Goal: Task Accomplishment & Management: Complete application form

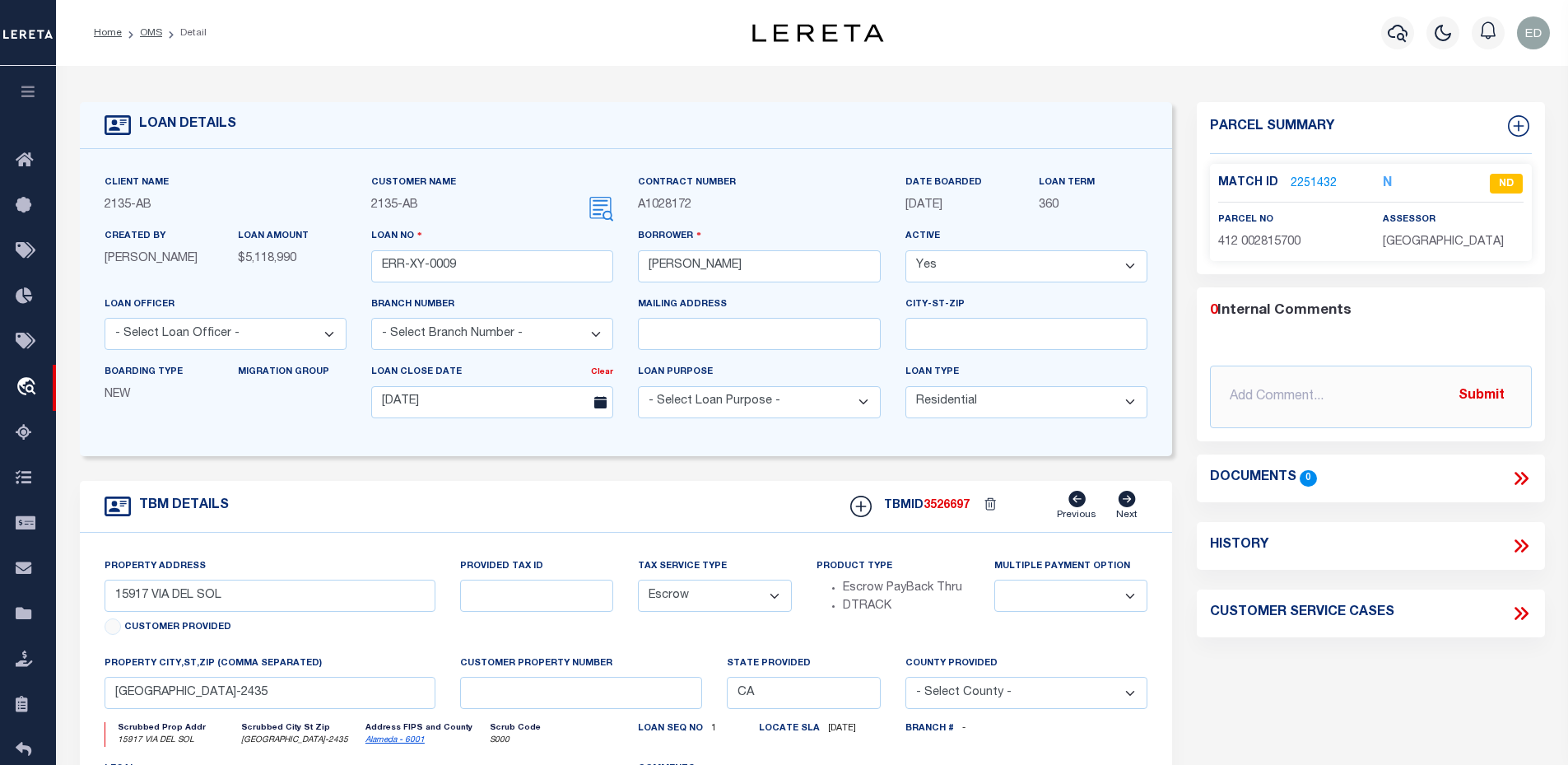
select select "200"
select select "10"
select select "Escrow"
click at [153, 31] on link "OMS" at bounding box center [151, 33] width 22 height 10
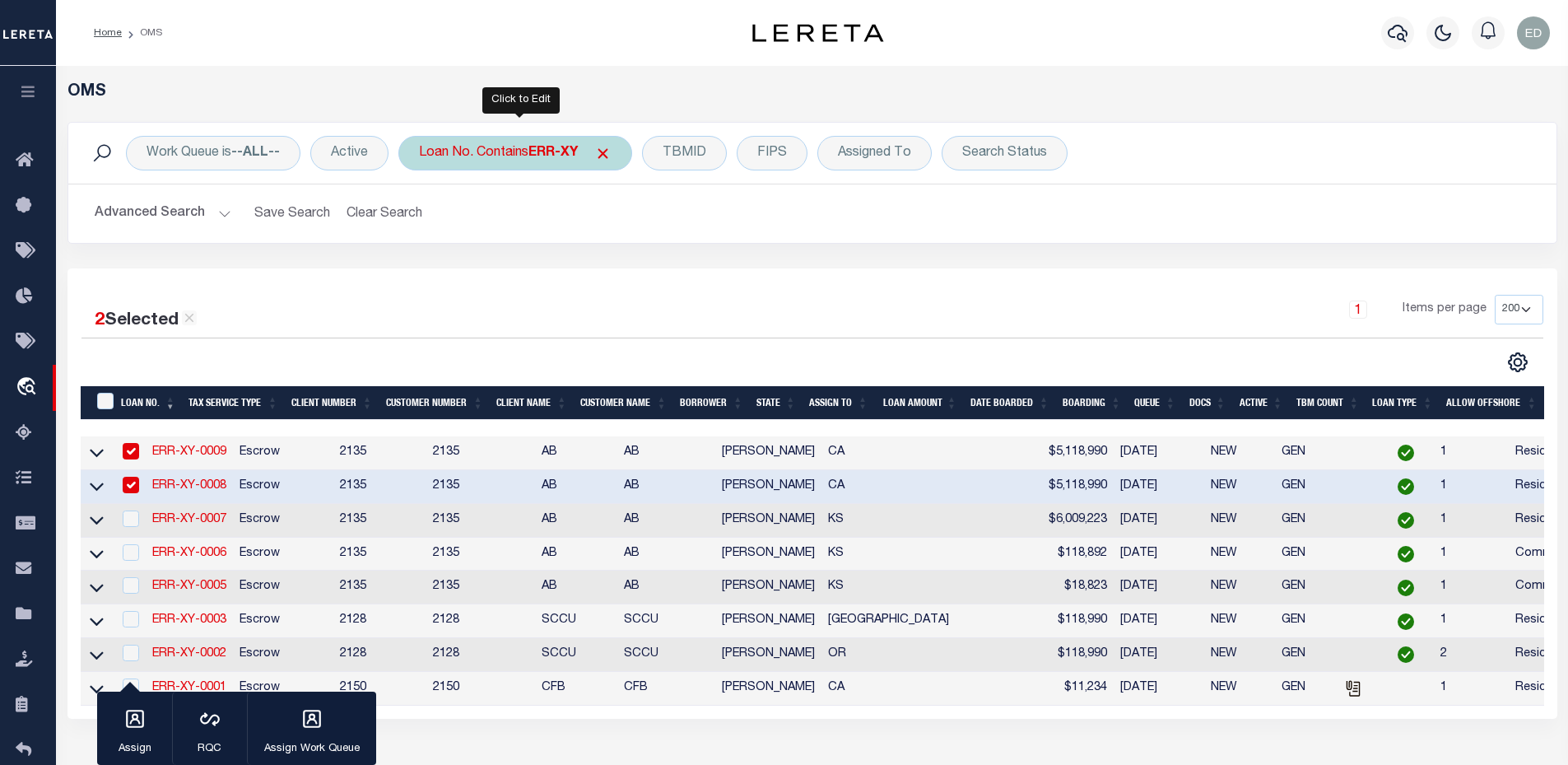
click at [456, 136] on div "Loan No. Contains ERR-XY" at bounding box center [515, 153] width 233 height 35
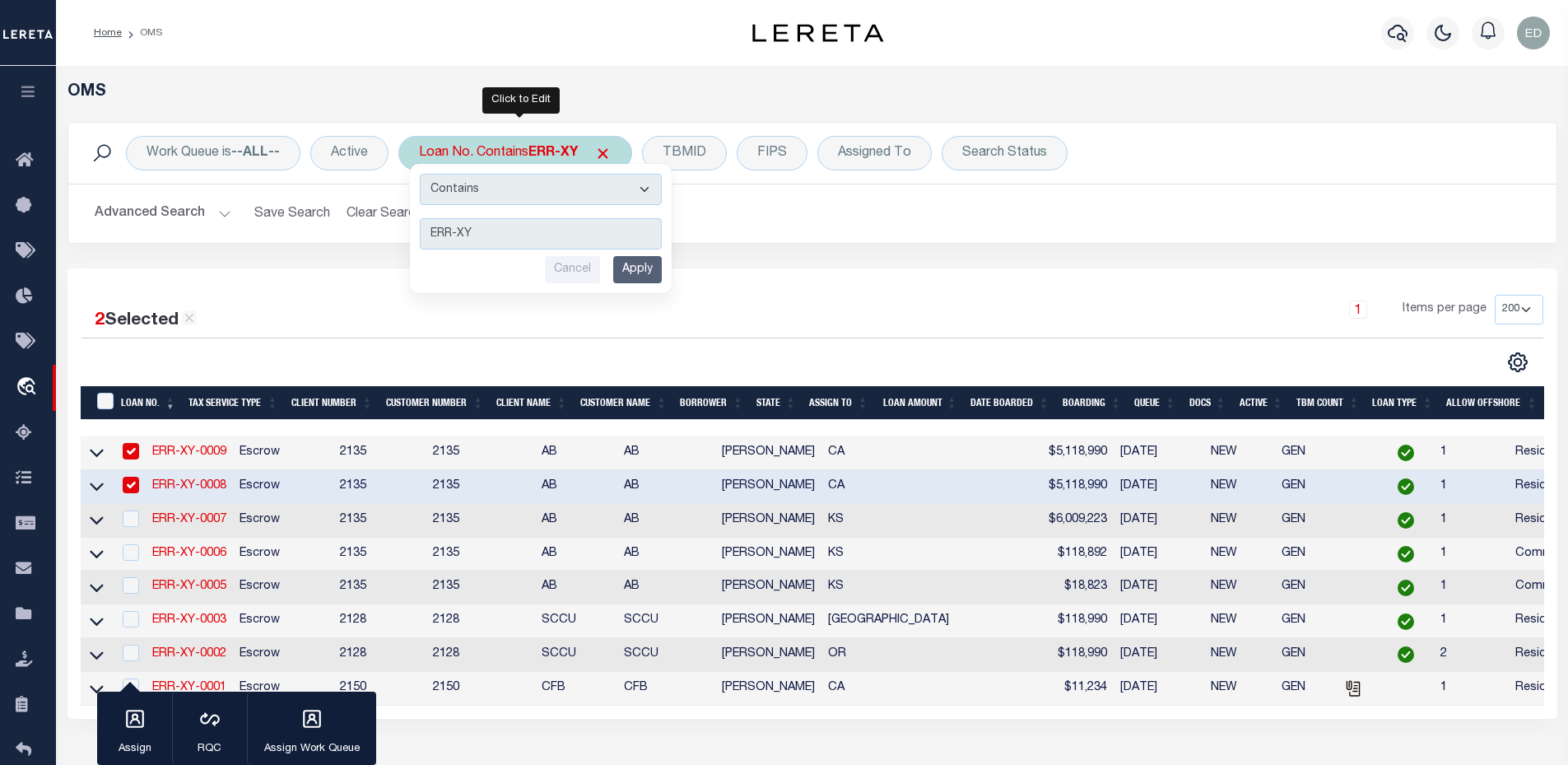
click at [621, 275] on input "Apply" at bounding box center [637, 269] width 49 height 27
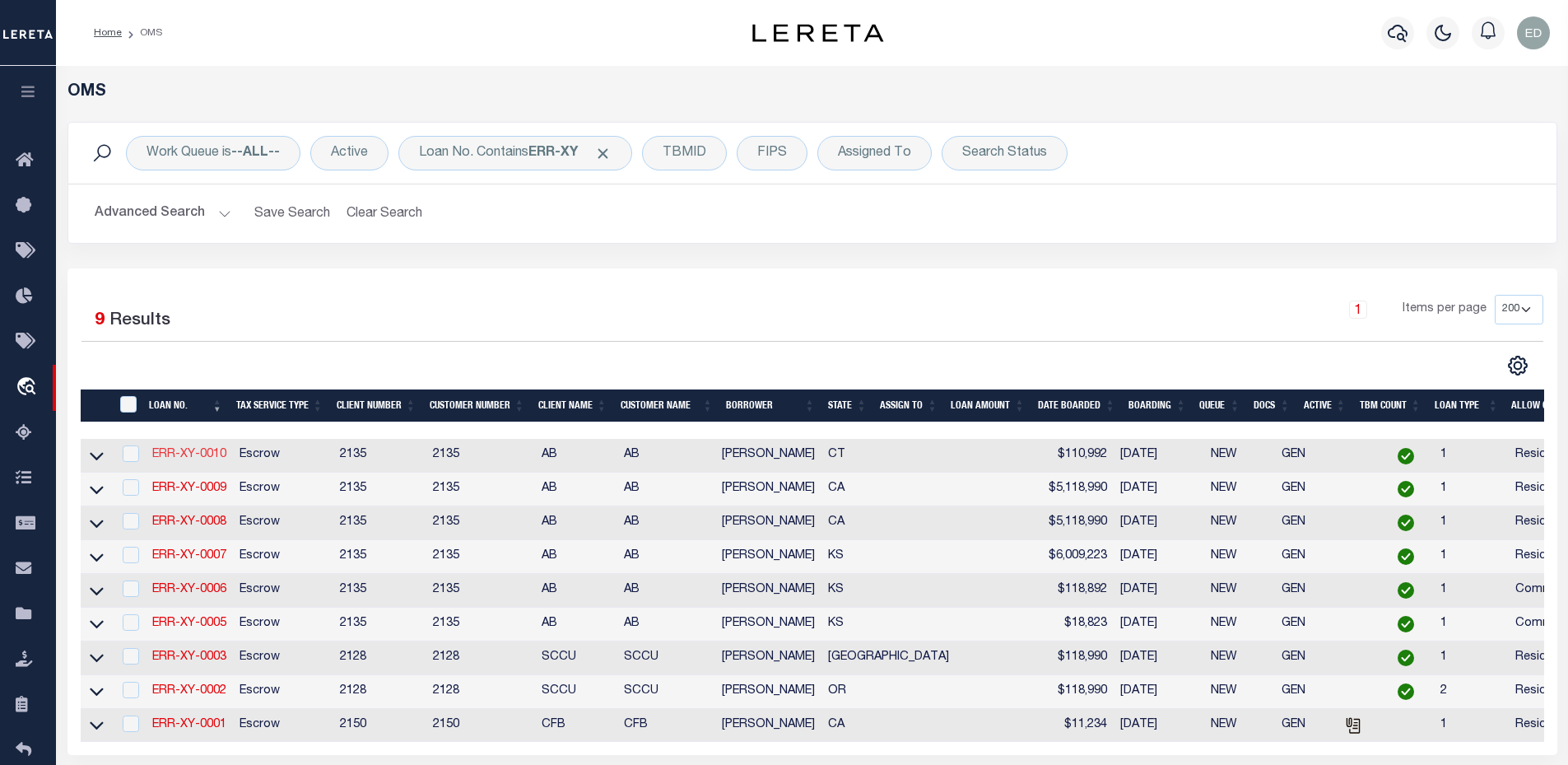
click at [200, 459] on link "ERR-XY-0010" at bounding box center [188, 455] width 74 height 12
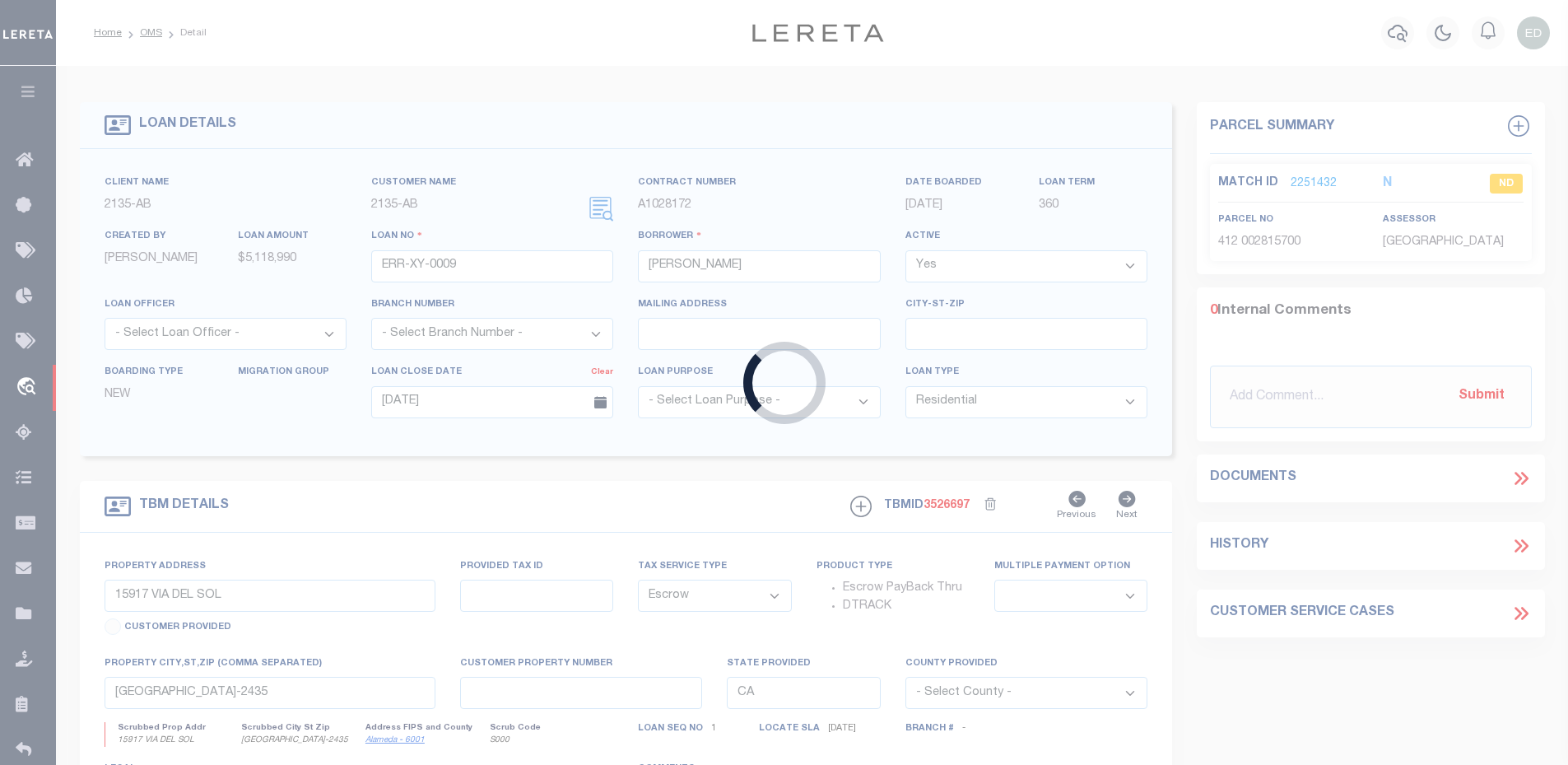
type input "ERR-XY-0010"
type input "[PERSON_NAME]"
type input "[DATE]"
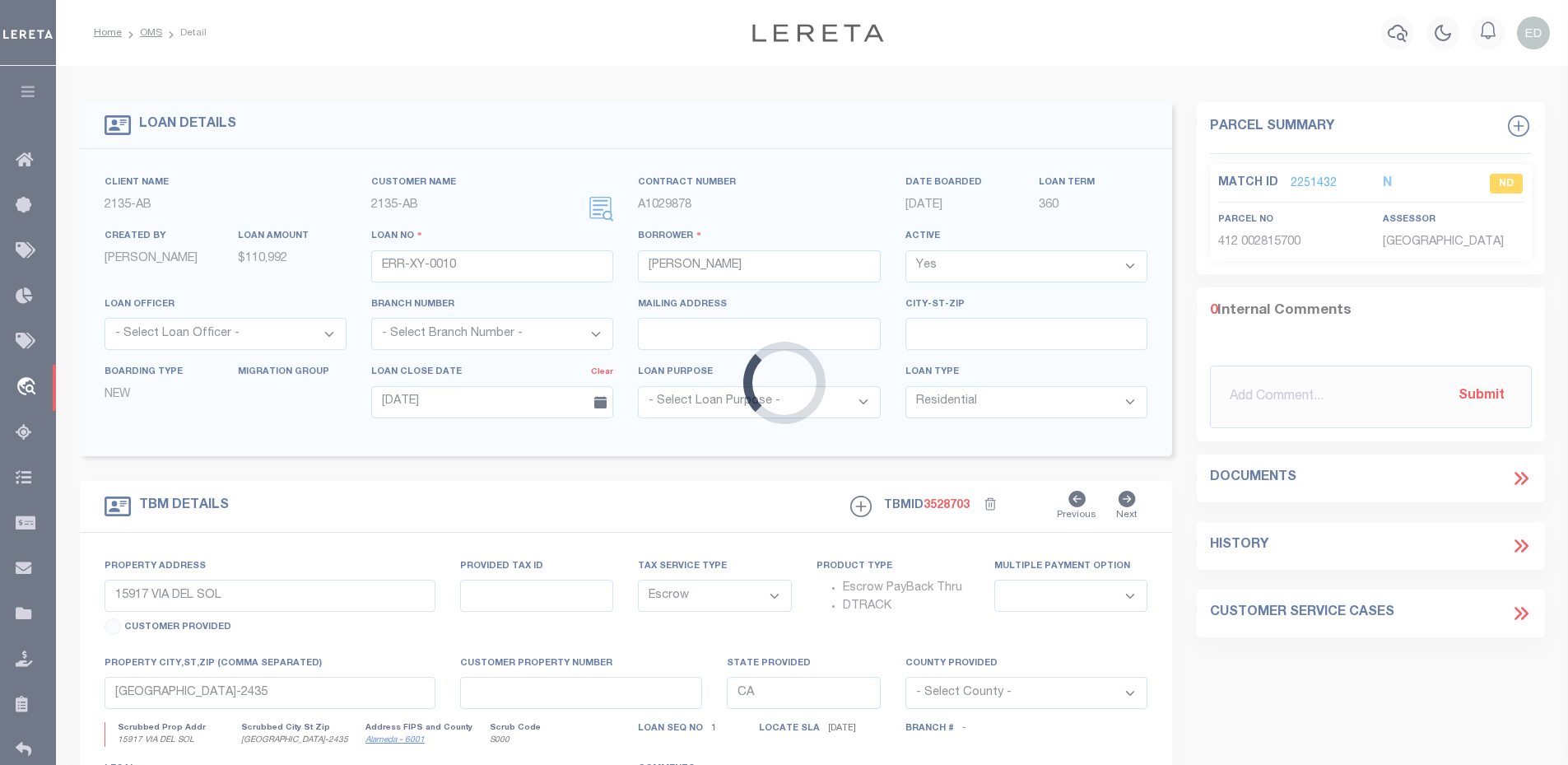
type input "[STREET_ADDRESS]"
type input "FAIRFIELD CT 06825-5519"
type input "CT"
select select "2"
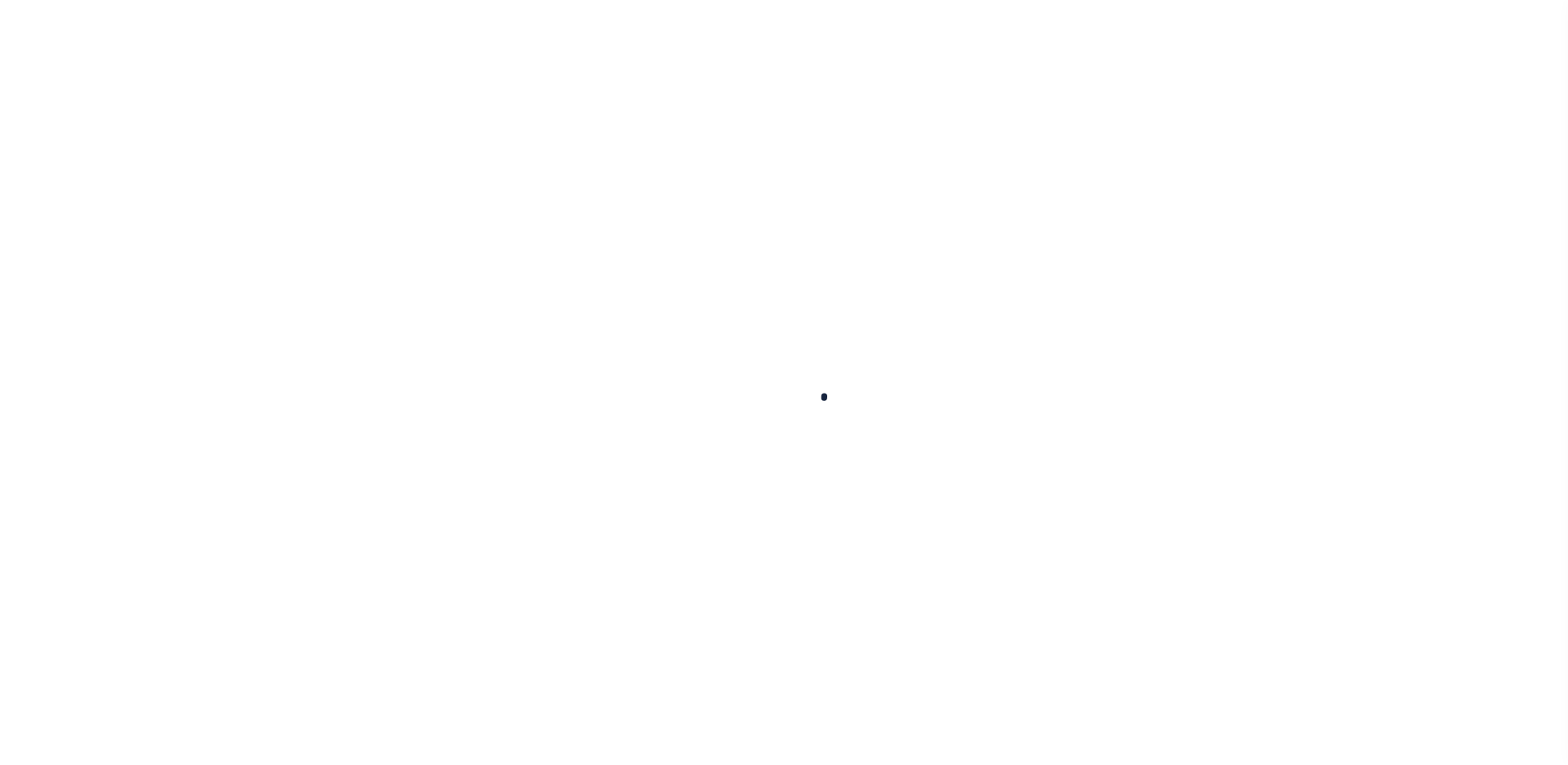
type input "ERR-XY-0010"
type input "[PERSON_NAME]"
select select
type input "[DATE]"
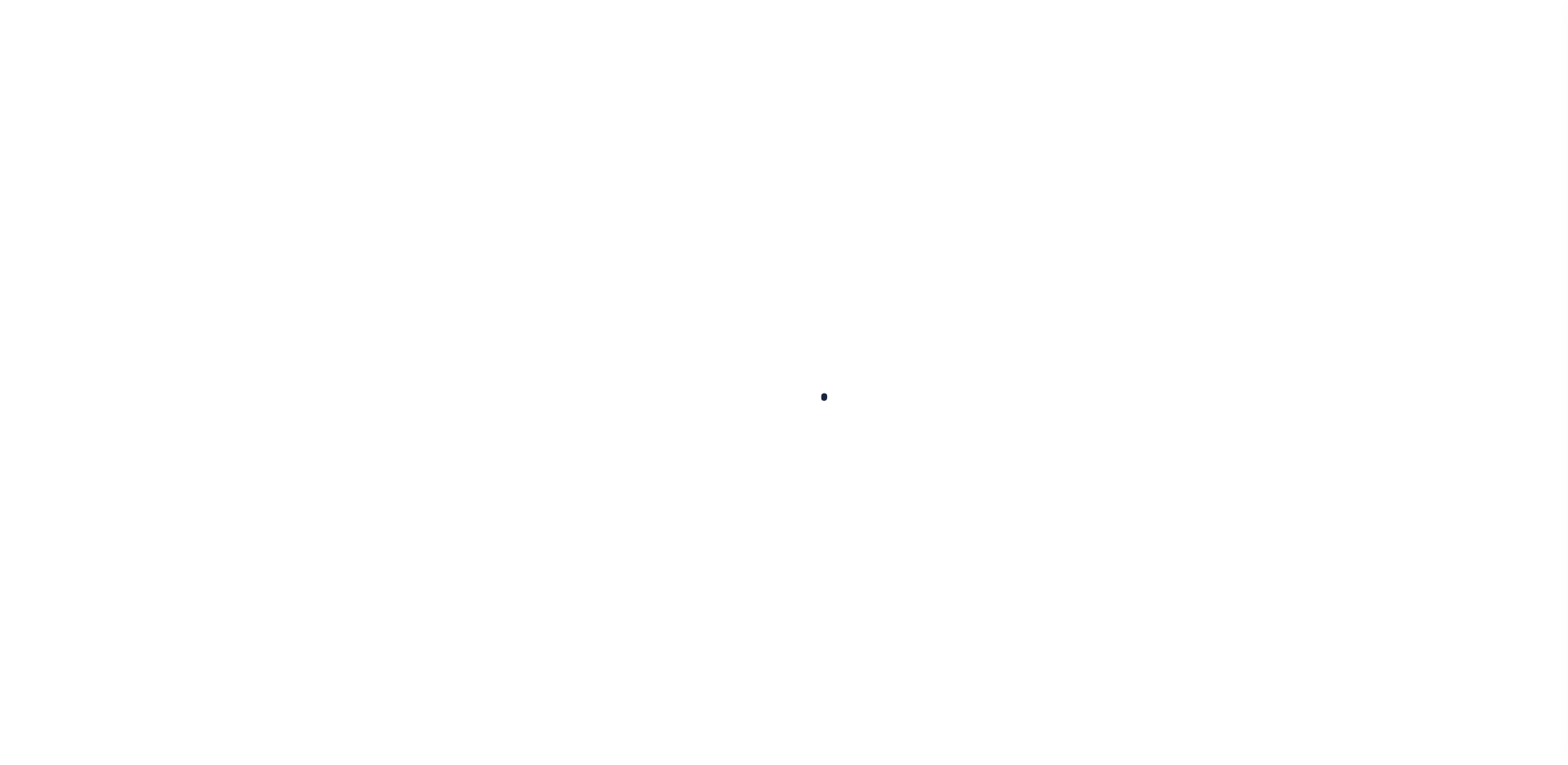
select select "10"
select select "Escrow"
type input "[STREET_ADDRESS]"
type input "FAIRFIELD CT 06825-5519"
type input "CT"
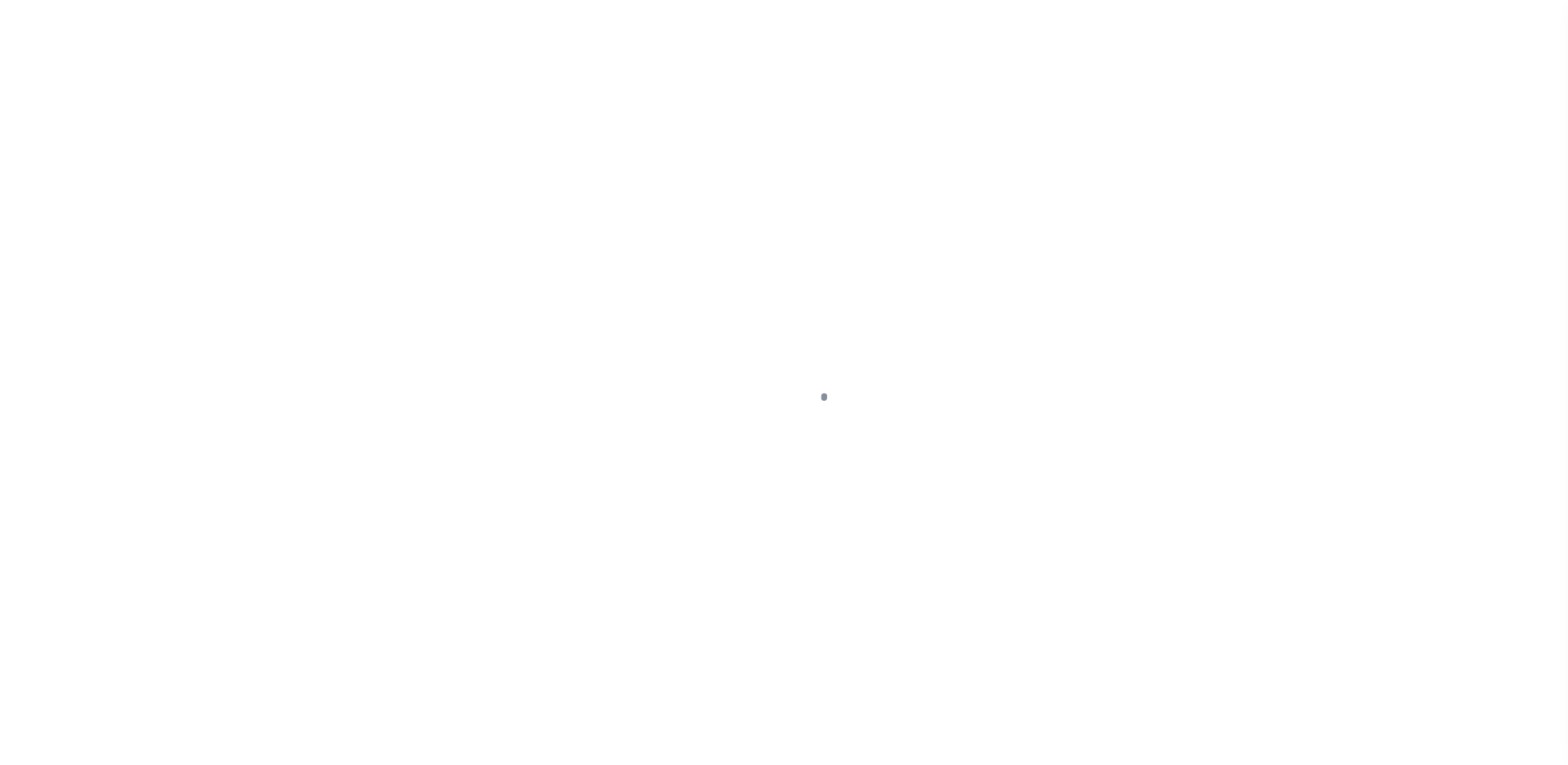
select select "2"
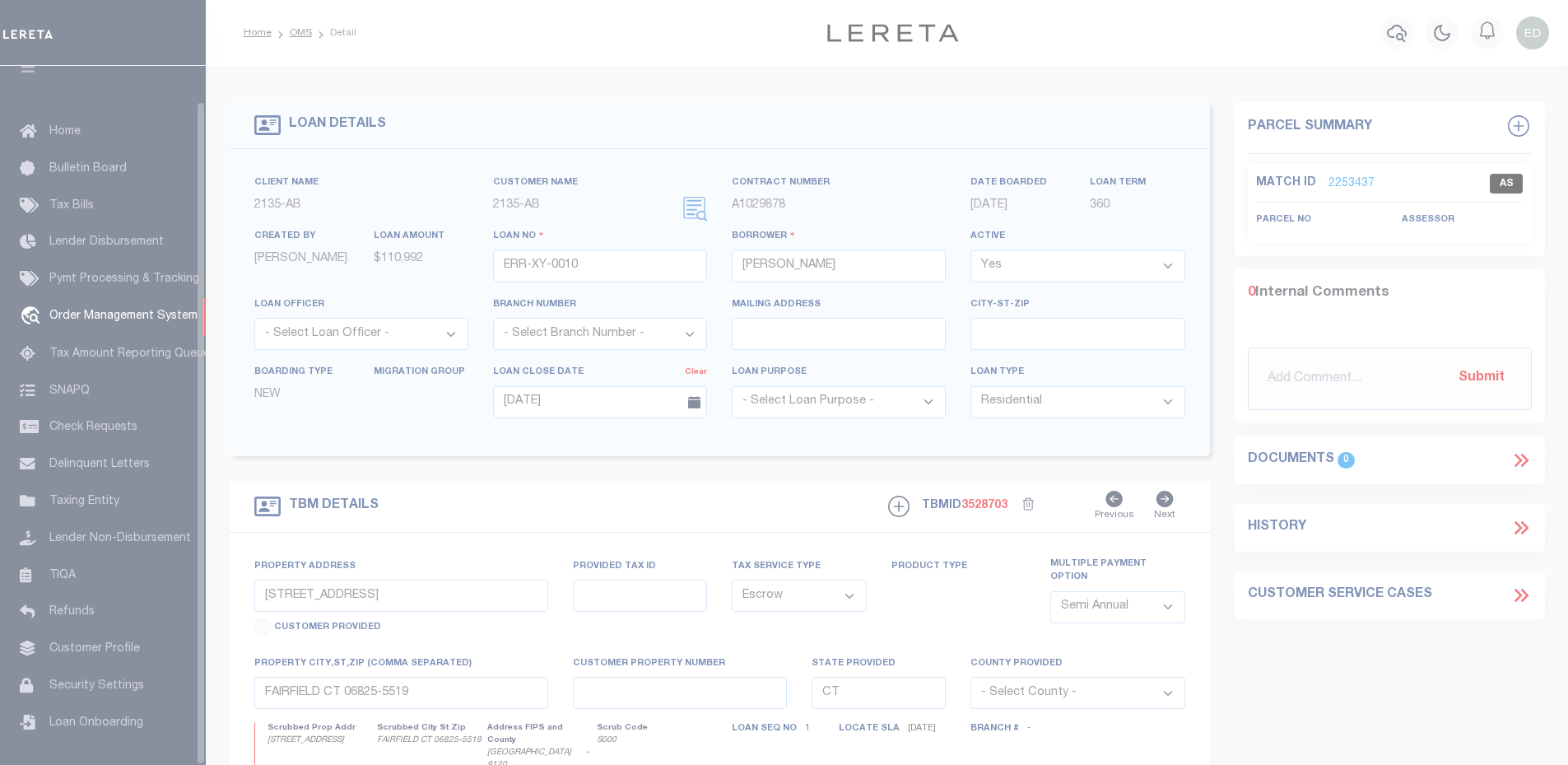
scroll to position [37, 0]
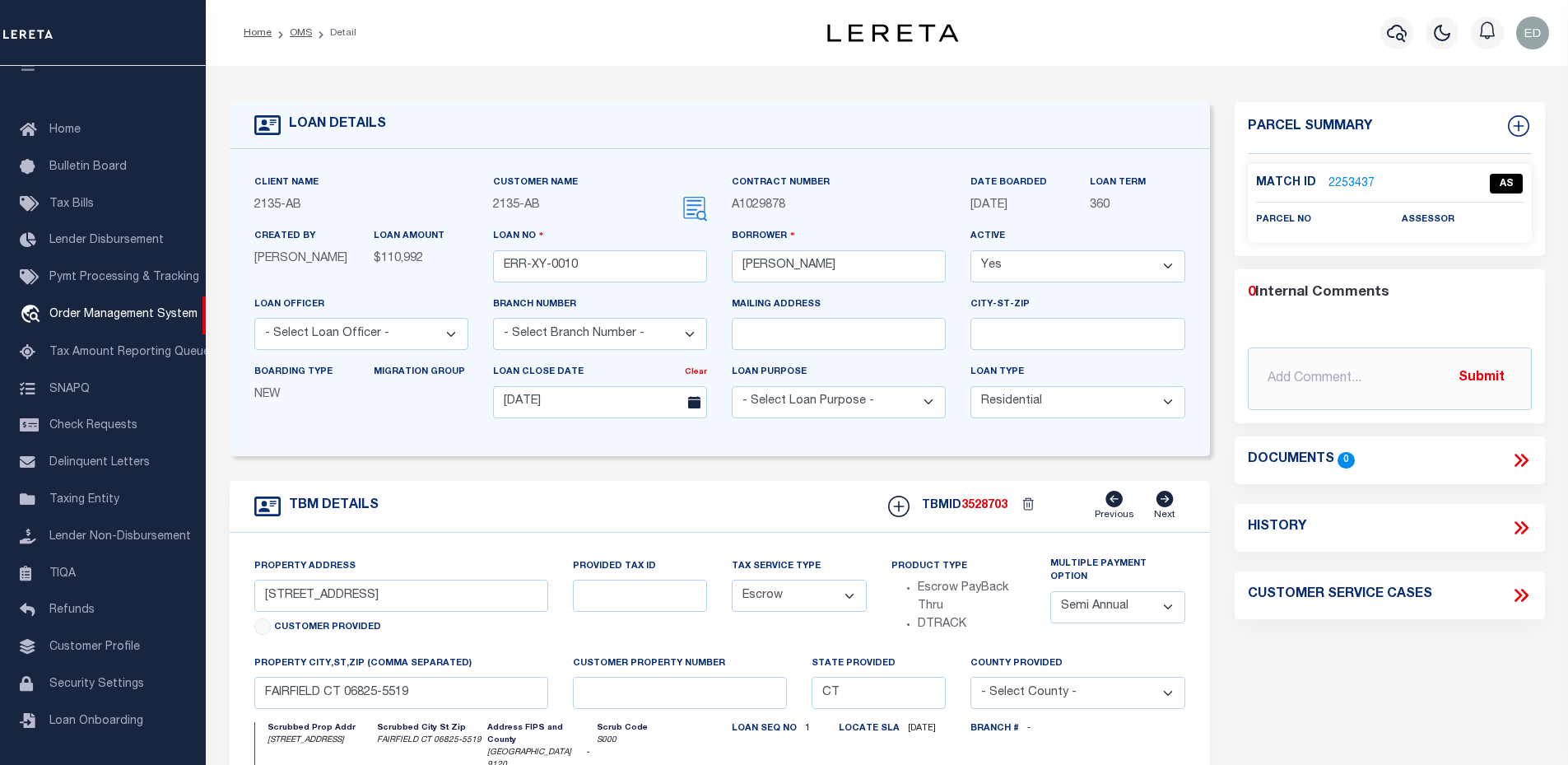
click at [1000, 508] on span "3528703" at bounding box center [984, 506] width 46 height 12
copy span "3528703"
click at [297, 36] on link "OMS" at bounding box center [301, 33] width 22 height 10
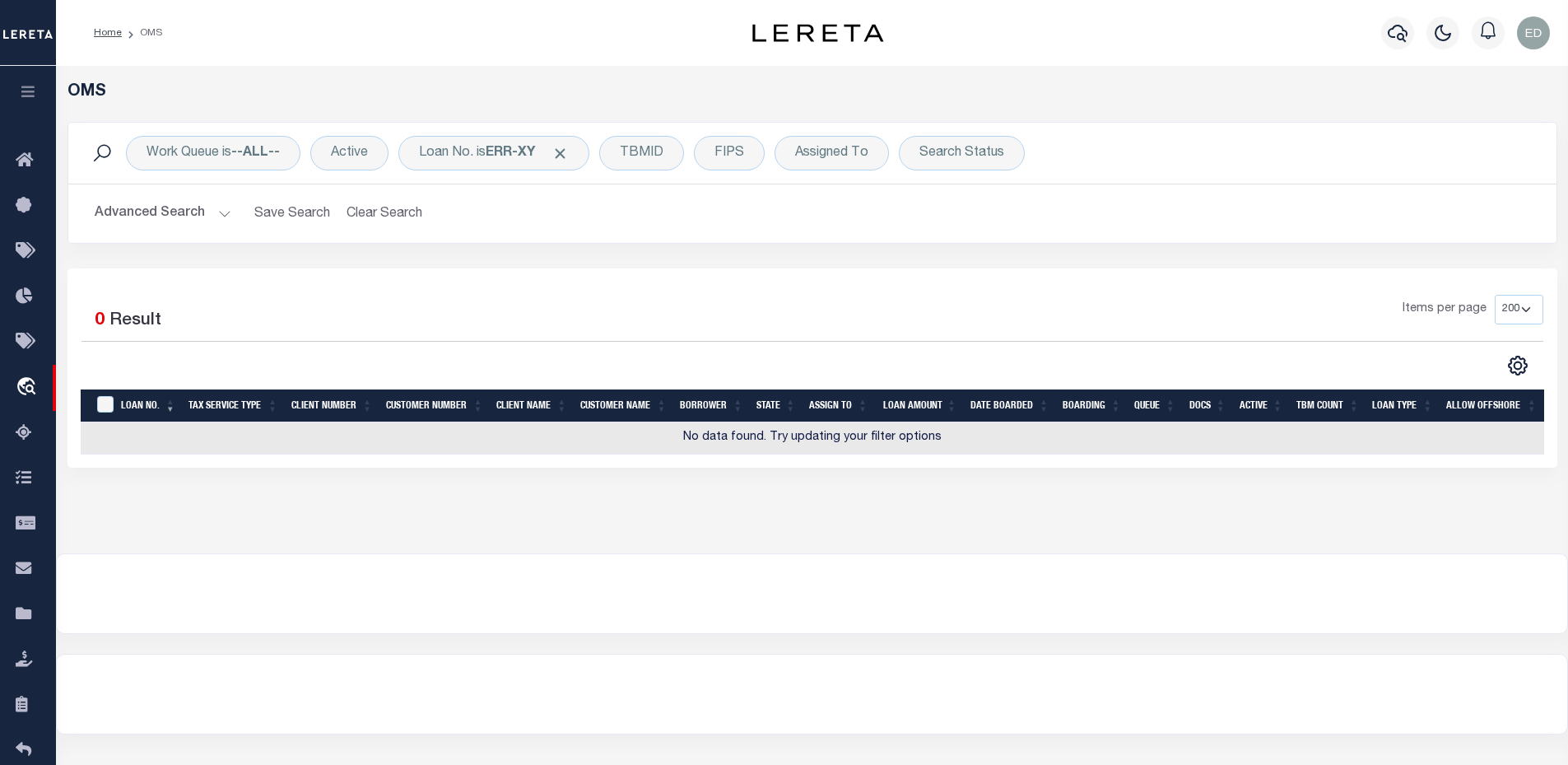
click at [528, 127] on div "Work Queue is --ALL-- Active Loan No. is ERR-XY TBMID FIPS Assigned To Search S…" at bounding box center [812, 153] width 1488 height 61
click at [527, 152] on b "ERR-XY" at bounding box center [509, 153] width 49 height 13
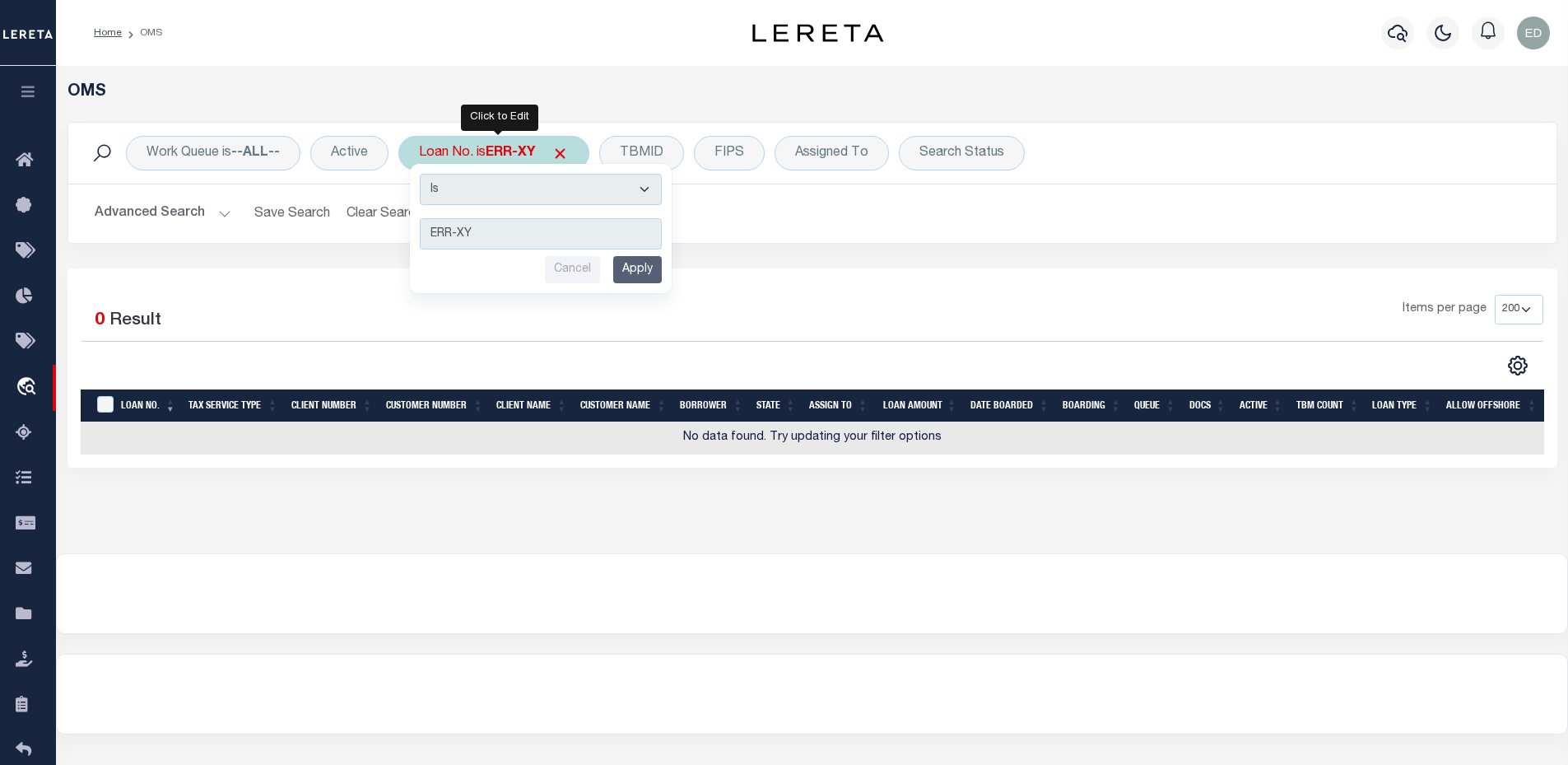
click at [516, 185] on select "Is Contains" at bounding box center [541, 189] width 242 height 32
select select "c"
click at [422, 174] on select "Is Contains" at bounding box center [541, 189] width 242 height 32
click at [623, 270] on input "Apply" at bounding box center [637, 269] width 49 height 27
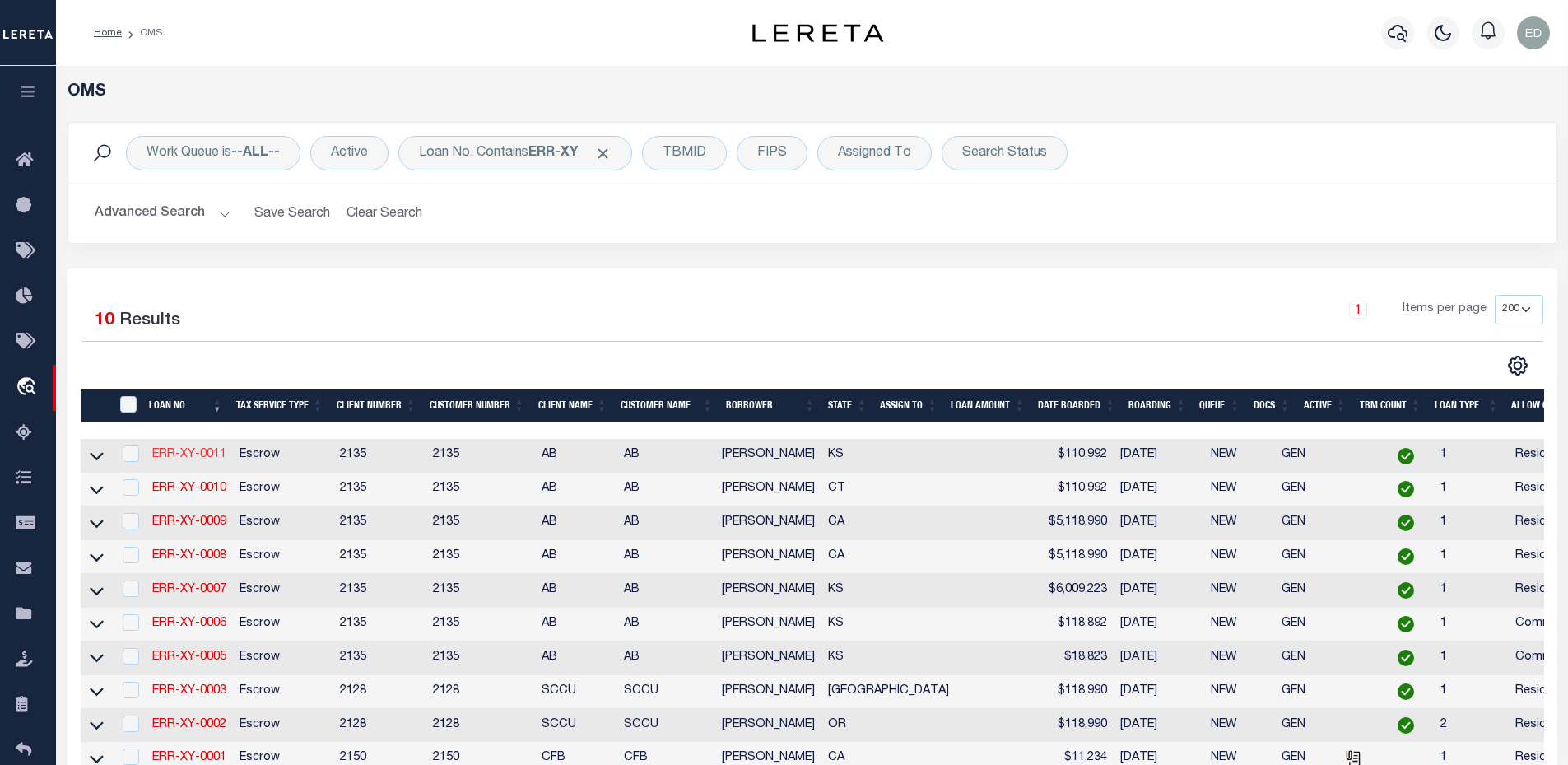
click at [192, 453] on link "ERR-XY-0011" at bounding box center [188, 455] width 74 height 12
type input "ERR-XY-0011"
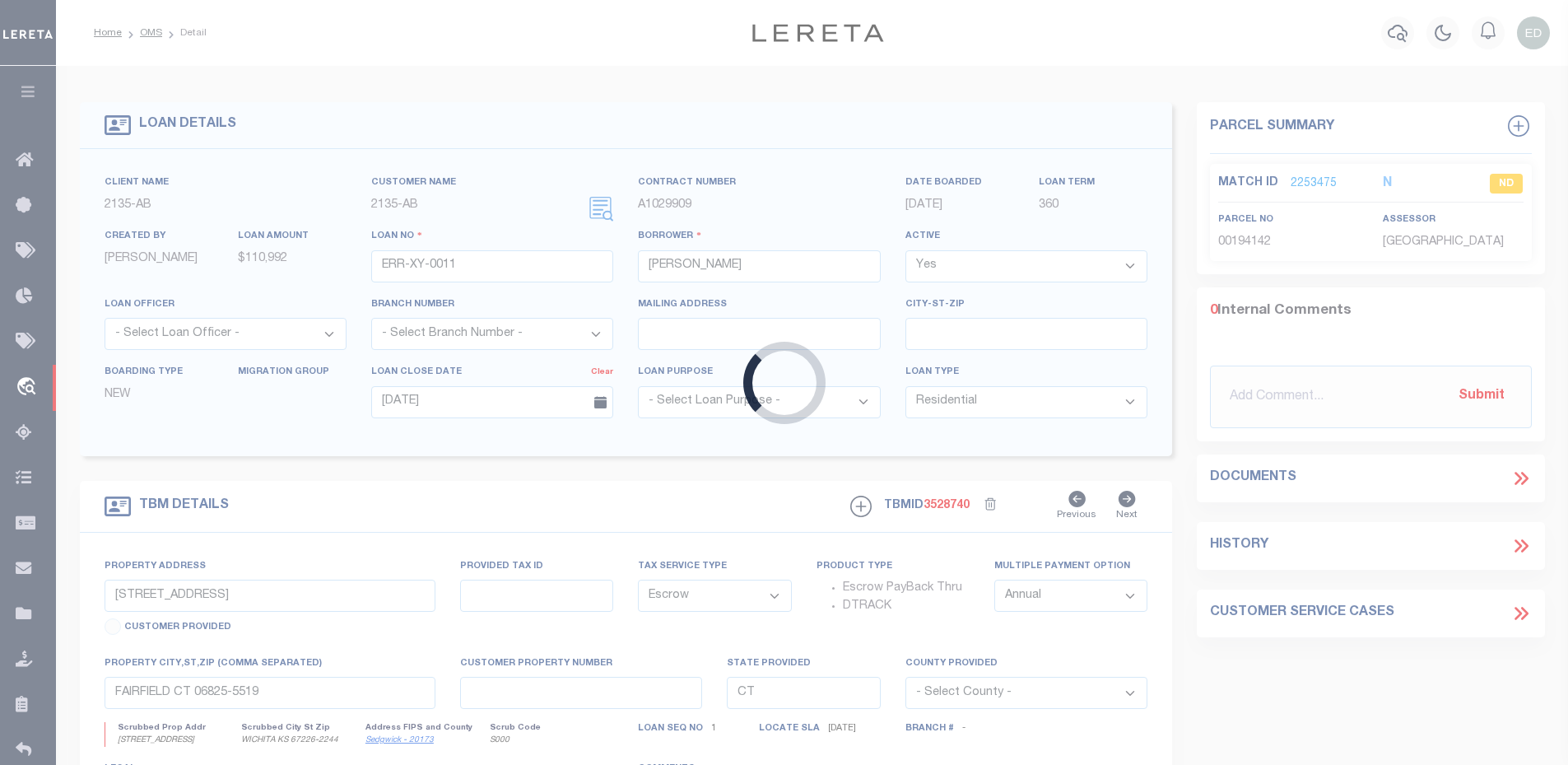
type input "7519 E LEEWOOD CIR"
type input "WICHITA KS 67226-2244"
type input "KS"
